Goal: Task Accomplishment & Management: Manage account settings

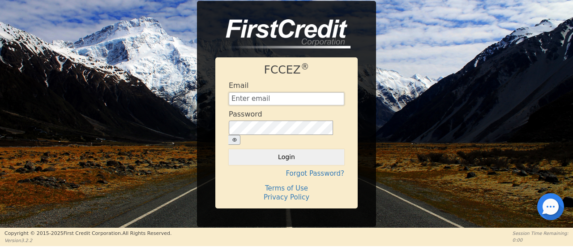
type input "Management@EnvyLuxeVacations.com"
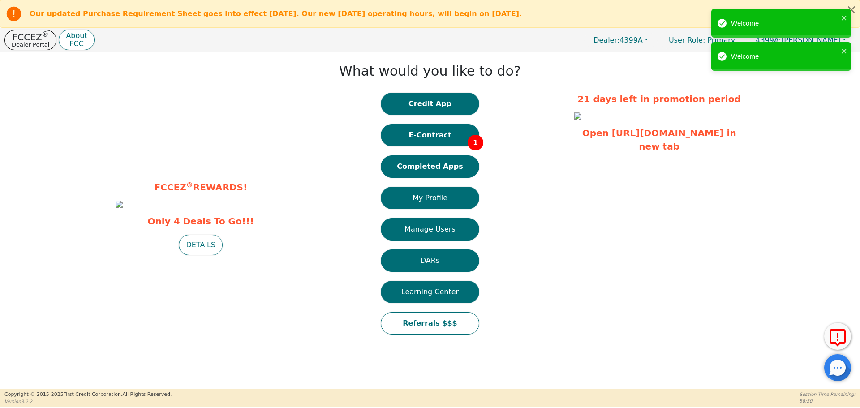
click at [417, 167] on button "Completed Apps" at bounding box center [430, 166] width 98 height 22
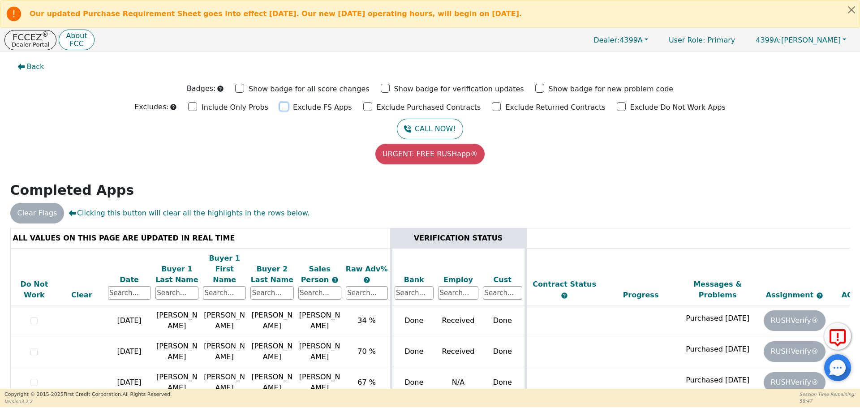
click at [288, 107] on input "Exclude FS Apps" at bounding box center [283, 106] width 9 height 9
checkbox input "true"
click at [372, 108] on input "Exclude Purchased Contracts" at bounding box center [367, 106] width 9 height 9
checkbox input "true"
click at [492, 107] on input "Exclude Returned Contracts" at bounding box center [496, 106] width 9 height 9
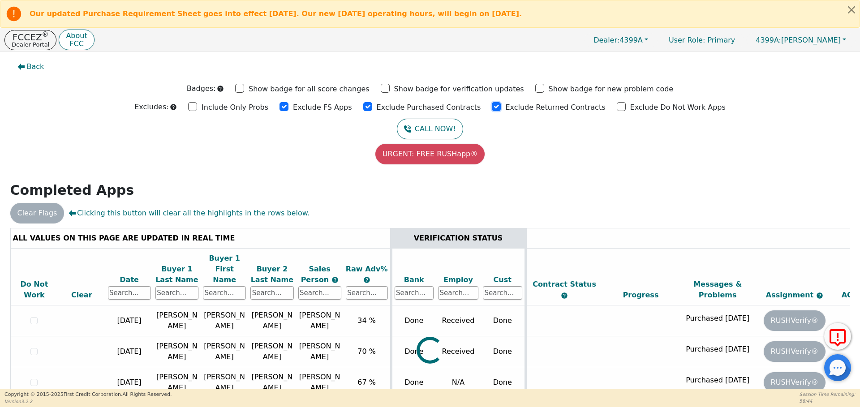
checkbox input "true"
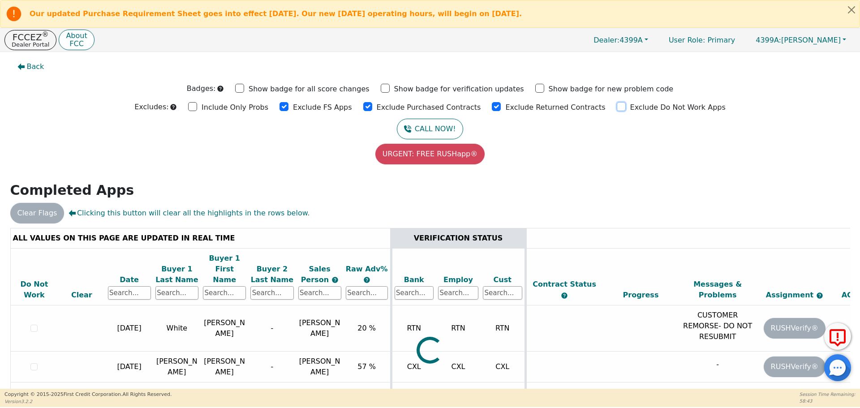
click at [573, 106] on input "Exclude Do Not Work Apps" at bounding box center [620, 106] width 9 height 9
checkbox input "true"
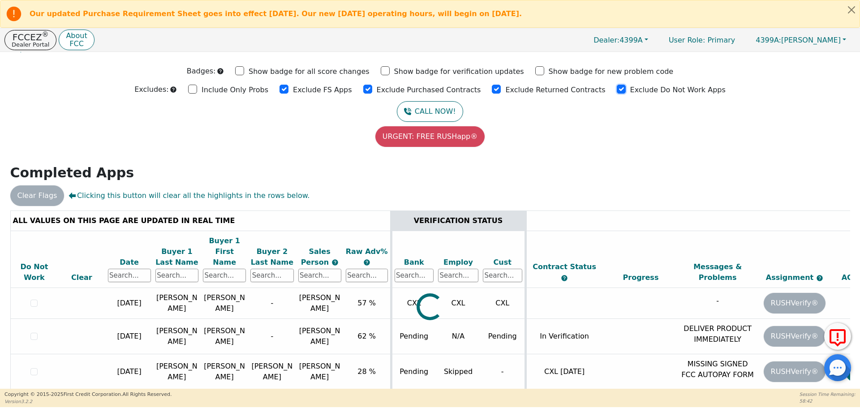
scroll to position [26, 0]
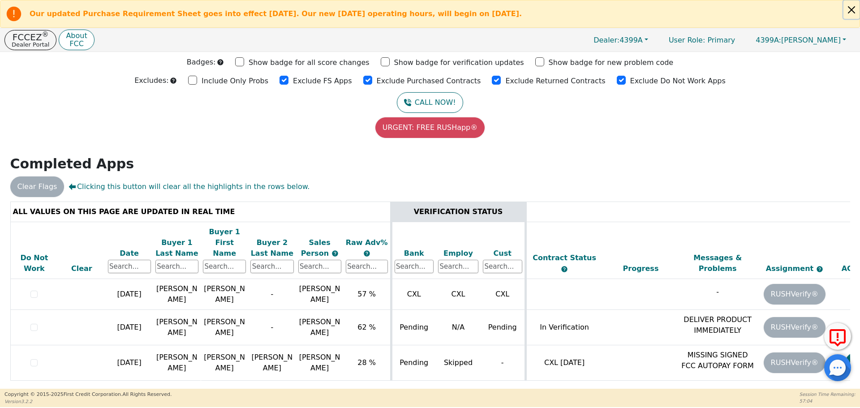
click at [573, 10] on button "Close alert" at bounding box center [851, 9] width 16 height 18
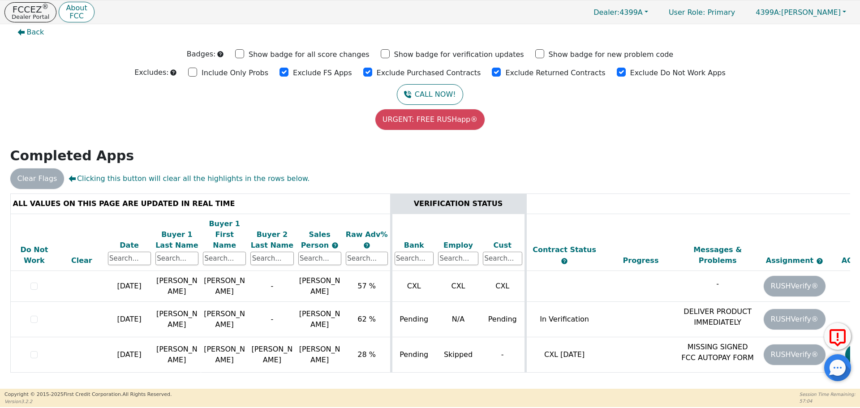
scroll to position [0, 0]
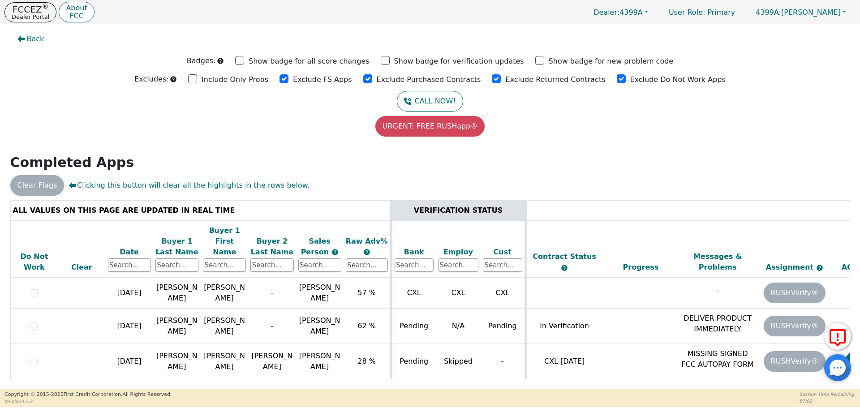
click at [573, 149] on div "Back Badges: Show badge for all score changes Show badge for verification updat…" at bounding box center [430, 206] width 860 height 364
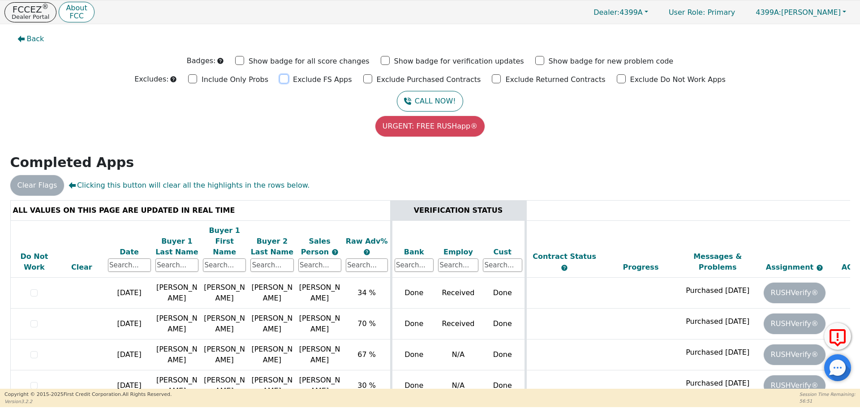
click at [288, 78] on input "Exclude FS Apps" at bounding box center [283, 78] width 9 height 9
checkbox input "true"
click at [370, 80] on input "Exclude Purchased Contracts" at bounding box center [367, 78] width 9 height 9
checkbox input "true"
click at [492, 78] on input "Exclude Returned Contracts" at bounding box center [496, 78] width 9 height 9
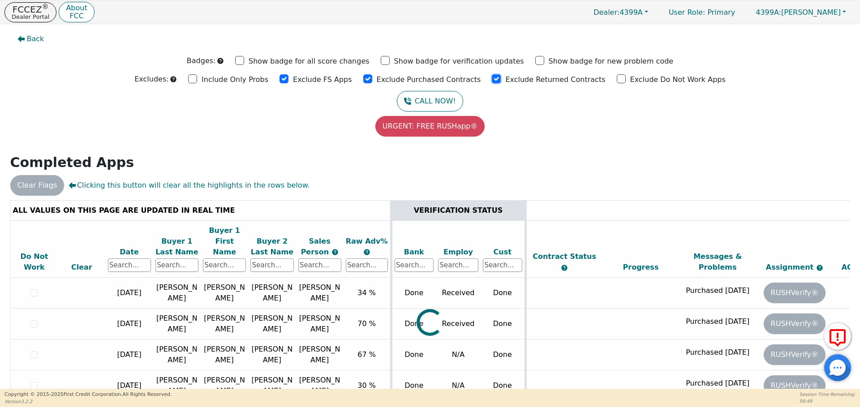
checkbox input "true"
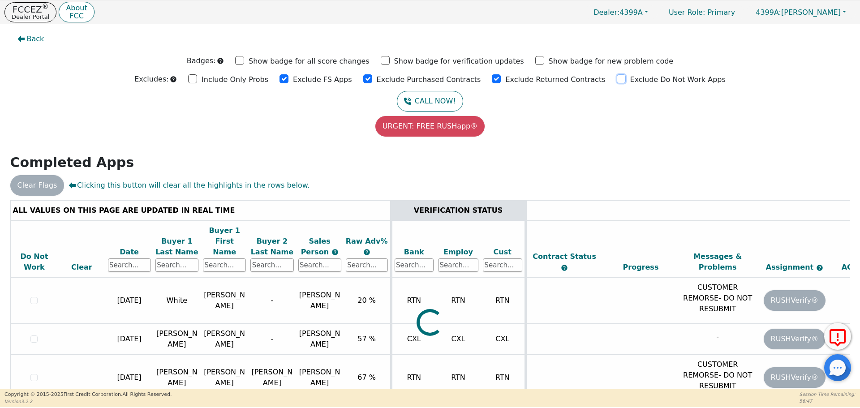
click at [616, 81] on input "Exclude Do Not Work Apps" at bounding box center [620, 78] width 9 height 9
checkbox input "true"
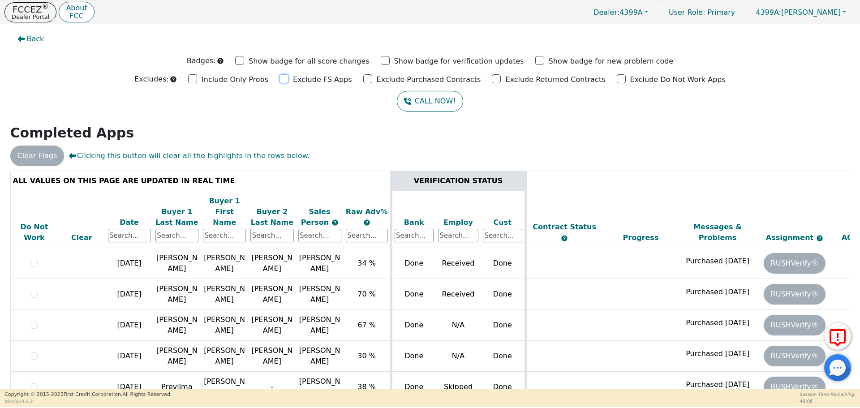
click at [288, 77] on input "Exclude FS Apps" at bounding box center [283, 78] width 9 height 9
checkbox input "true"
click at [372, 78] on input "Exclude Purchased Contracts" at bounding box center [367, 78] width 9 height 9
checkbox input "true"
click at [492, 79] on input "Exclude Returned Contracts" at bounding box center [496, 78] width 9 height 9
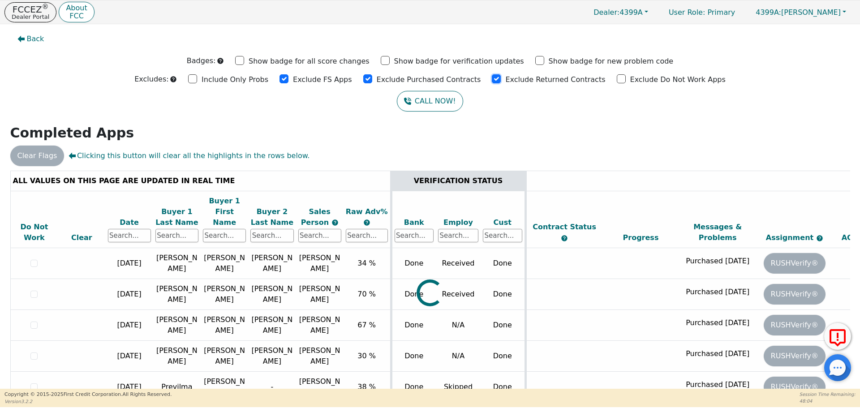
checkbox input "true"
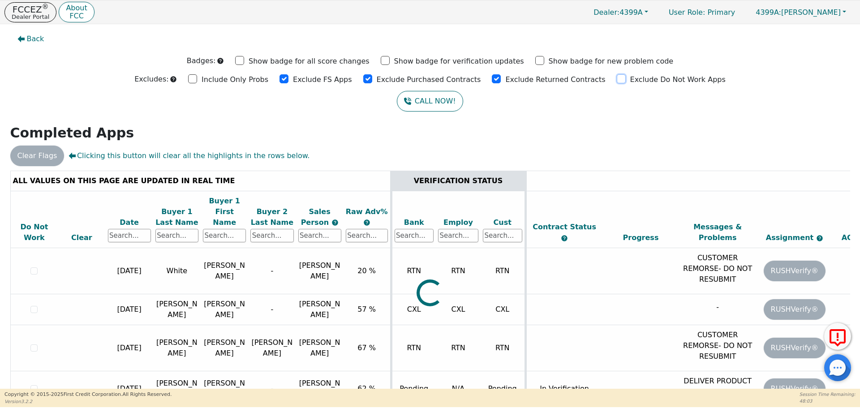
drag, startPoint x: 607, startPoint y: 80, endPoint x: 612, endPoint y: 81, distance: 4.6
click at [616, 79] on input "Exclude Do Not Work Apps" at bounding box center [620, 78] width 9 height 9
checkbox input "true"
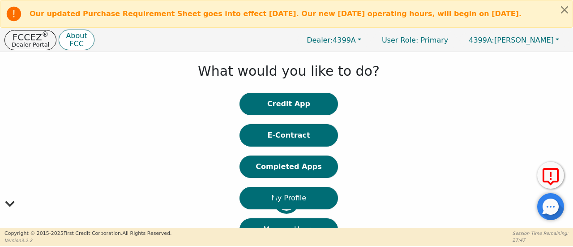
click at [7, 175] on div at bounding box center [7, 199] width 0 height 287
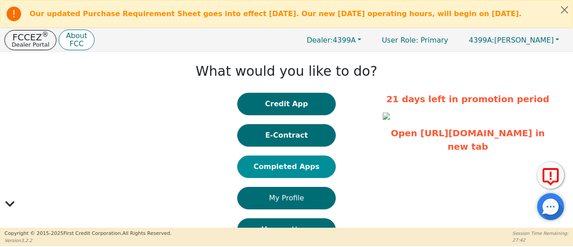
click at [308, 174] on button "Completed Apps" at bounding box center [286, 166] width 98 height 22
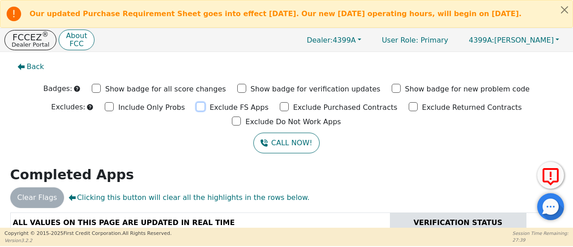
drag, startPoint x: 153, startPoint y: 108, endPoint x: 223, endPoint y: 109, distance: 69.8
click at [196, 108] on input "Exclude FS Apps" at bounding box center [200, 106] width 9 height 9
checkbox input "true"
drag, startPoint x: 230, startPoint y: 109, endPoint x: 264, endPoint y: 110, distance: 34.0
click at [280, 109] on input "Exclude Purchased Contracts" at bounding box center [284, 106] width 9 height 9
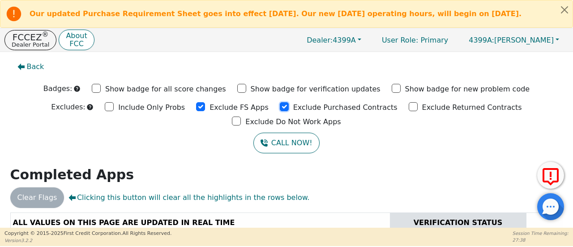
checkbox input "true"
click at [409, 109] on input "Exclude Returned Contracts" at bounding box center [413, 106] width 9 height 9
checkbox input "true"
click at [241, 116] on input "Exclude Do Not Work Apps" at bounding box center [236, 120] width 9 height 9
checkbox input "true"
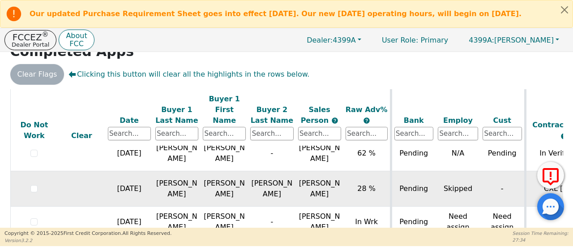
scroll to position [66, 0]
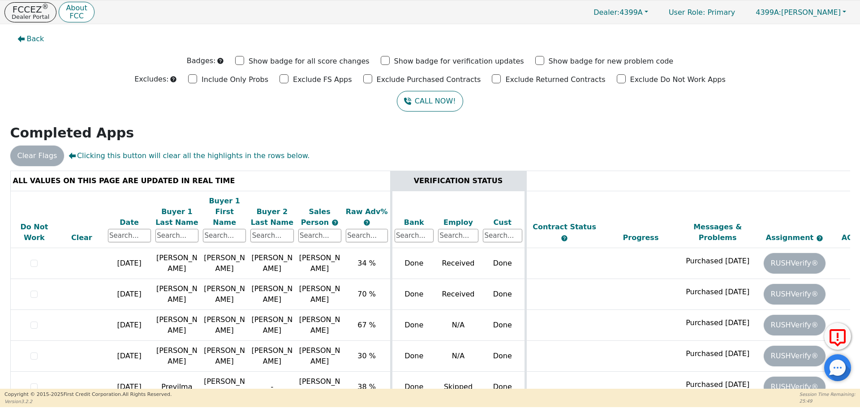
click at [592, 133] on h2 "Completed Apps" at bounding box center [429, 133] width 839 height 16
click at [288, 79] on input "Exclude FS Apps" at bounding box center [283, 78] width 9 height 9
checkbox input "true"
click at [372, 80] on input "Exclude Purchased Contracts" at bounding box center [367, 78] width 9 height 9
checkbox input "true"
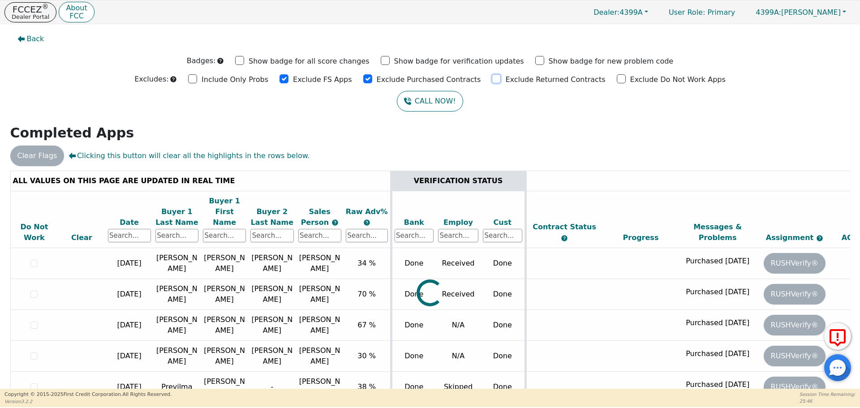
click at [492, 81] on input "Exclude Returned Contracts" at bounding box center [496, 78] width 9 height 9
checkbox input "true"
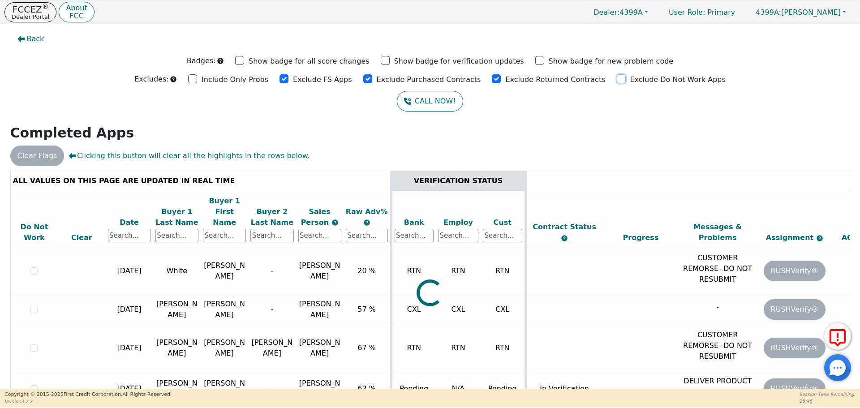
drag, startPoint x: 605, startPoint y: 81, endPoint x: 697, endPoint y: 91, distance: 92.7
click at [616, 81] on input "Exclude Do Not Work Apps" at bounding box center [620, 78] width 9 height 9
checkbox input "true"
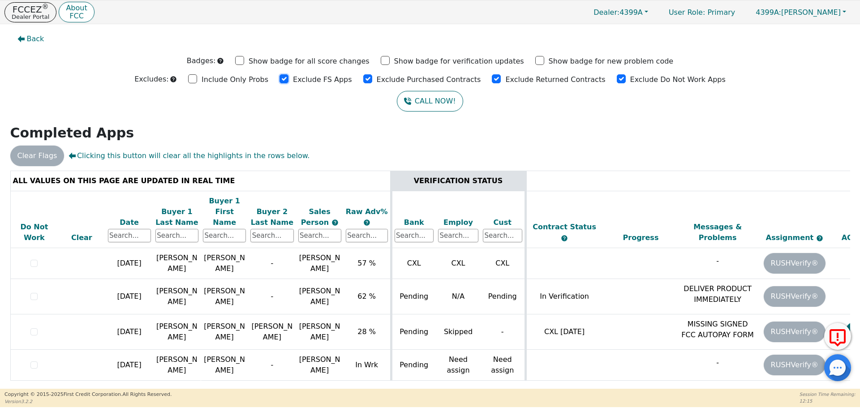
click at [288, 80] on input "Exclude FS Apps" at bounding box center [283, 78] width 9 height 9
checkbox input "true"
click at [372, 81] on input "Exclude Purchased Contracts" at bounding box center [367, 78] width 9 height 9
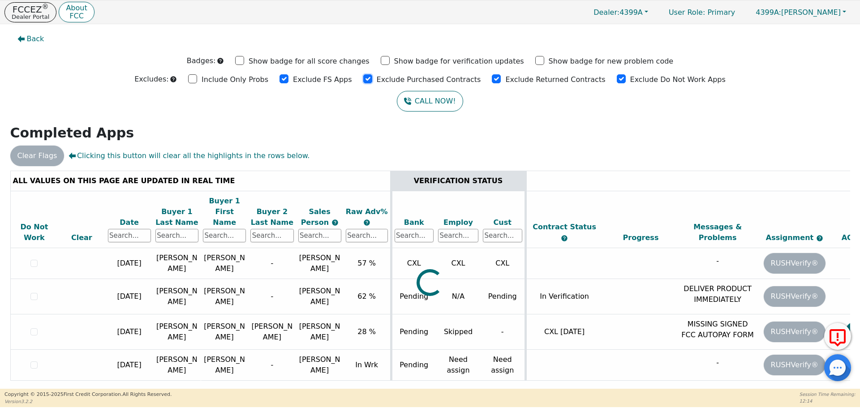
checkbox input "true"
click at [492, 79] on input "Exclude Returned Contracts" at bounding box center [496, 78] width 9 height 9
click at [493, 79] on input "Exclude Returned Contracts" at bounding box center [496, 78] width 9 height 9
checkbox input "true"
click at [616, 80] on input "Exclude Do Not Work Apps" at bounding box center [620, 78] width 9 height 9
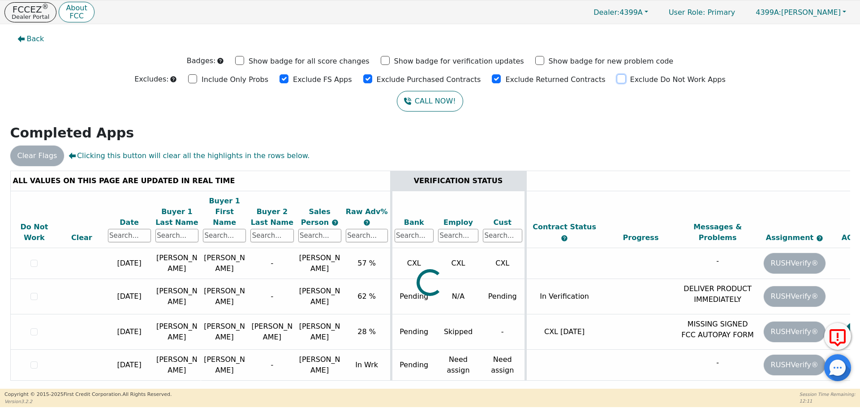
click at [616, 80] on input "Exclude Do Not Work Apps" at bounding box center [620, 78] width 9 height 9
checkbox input "true"
